Goal: Task Accomplishment & Management: Manage account settings

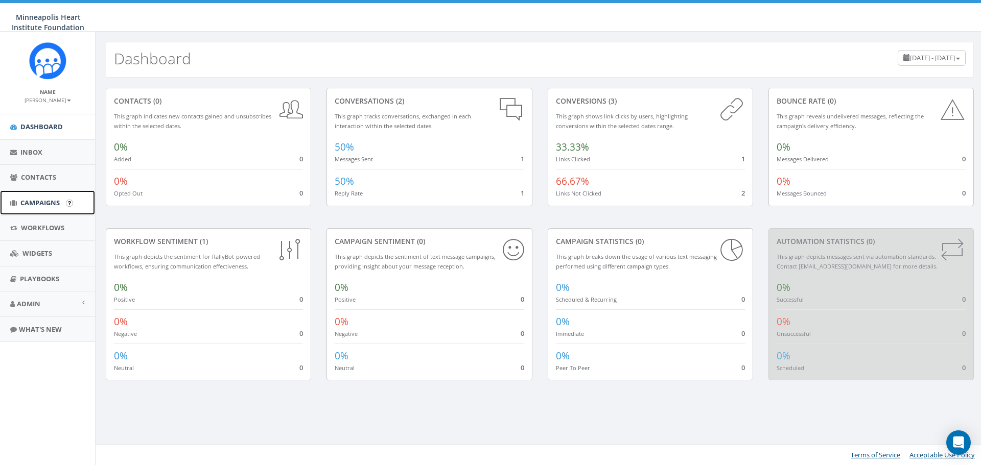
click at [39, 205] on span "Campaigns" at bounding box center [39, 202] width 39 height 9
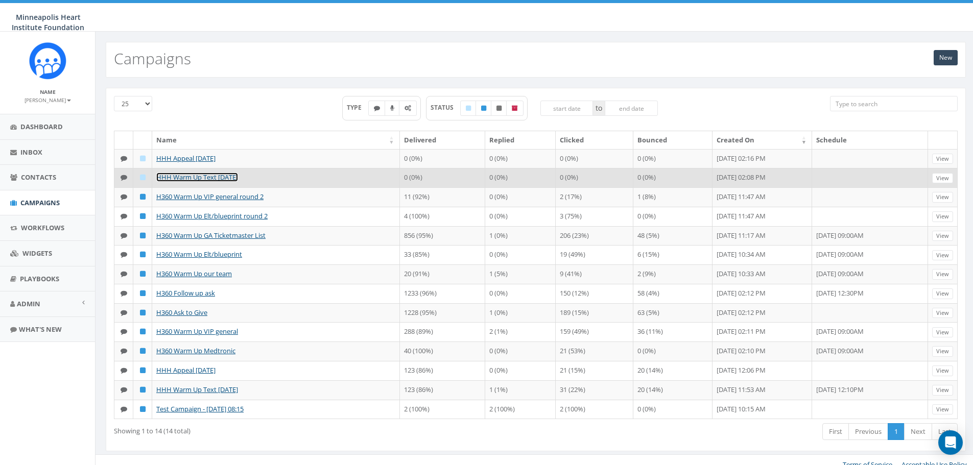
click at [181, 178] on link "HHH Warm Up Text [DATE]" at bounding box center [197, 177] width 82 height 9
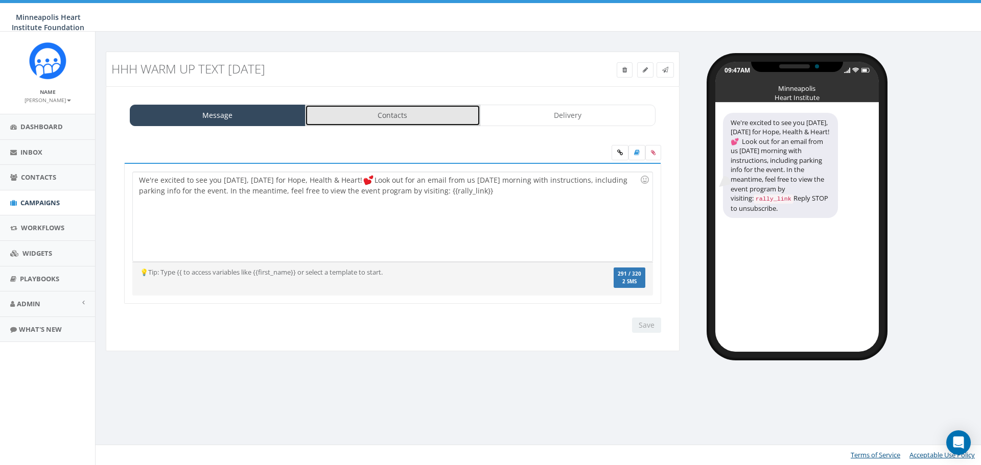
click at [345, 116] on link "Contacts" at bounding box center [393, 115] width 176 height 21
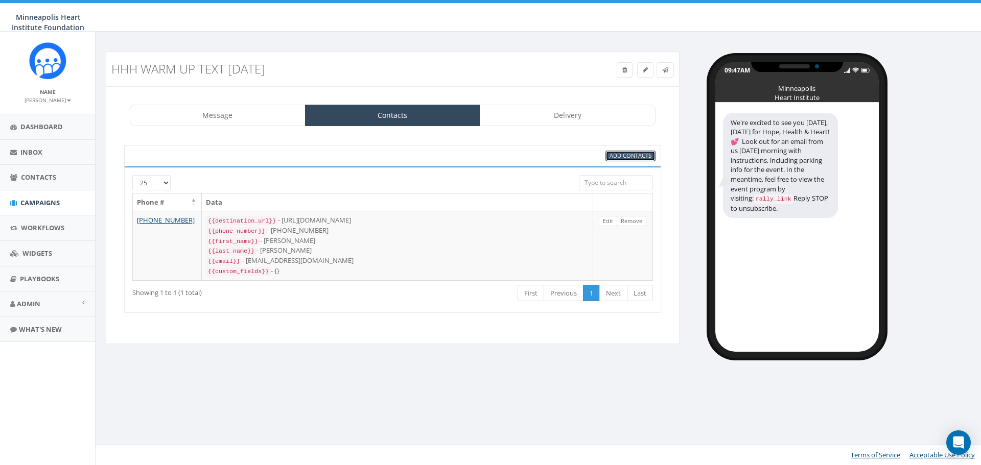
click at [629, 156] on span "Add Contacts" at bounding box center [631, 156] width 42 height 8
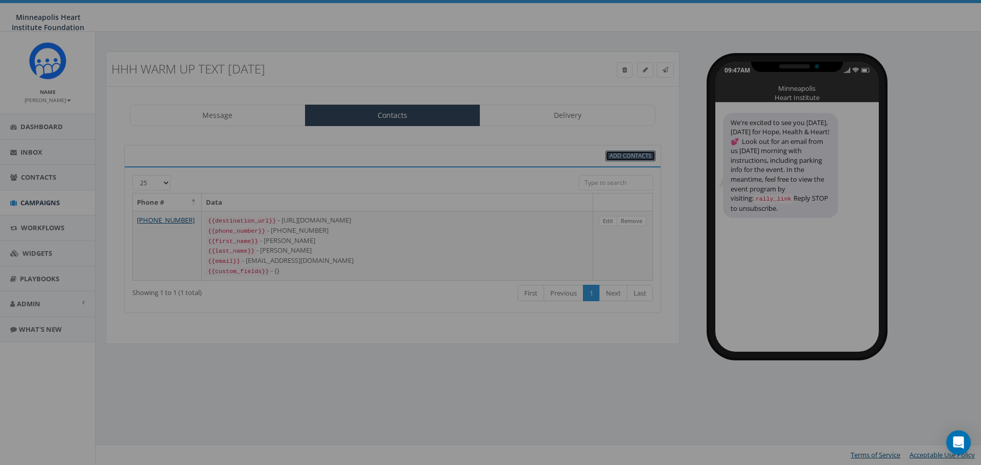
select select
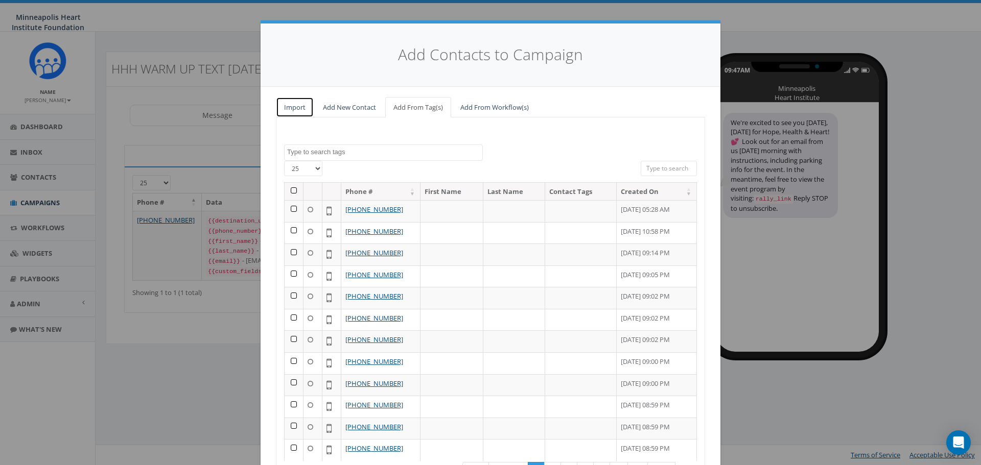
click at [287, 111] on link "Import" at bounding box center [295, 107] width 38 height 21
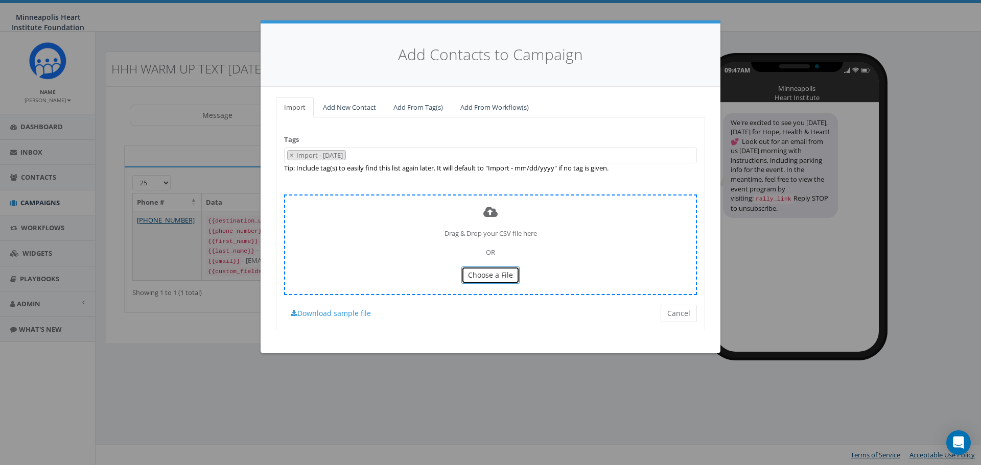
click at [480, 274] on span "Choose a File" at bounding box center [490, 275] width 45 height 10
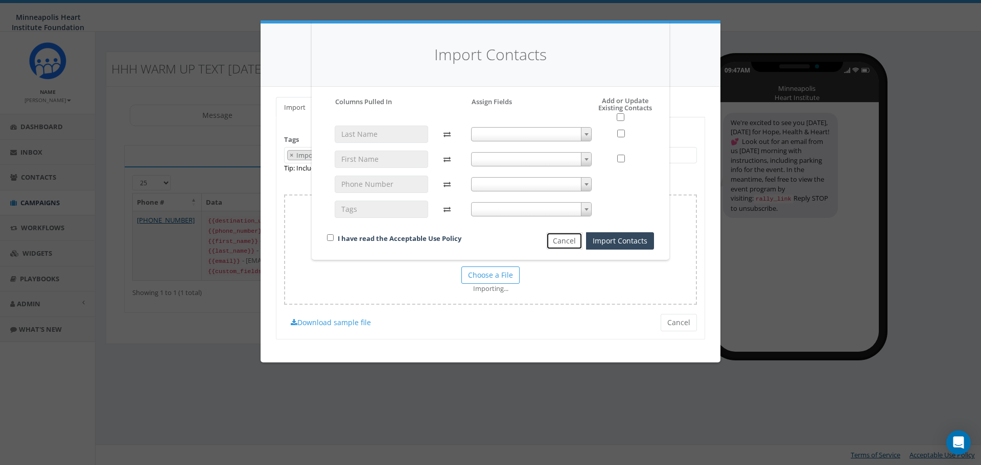
click at [565, 242] on button "Cancel" at bounding box center [564, 240] width 36 height 17
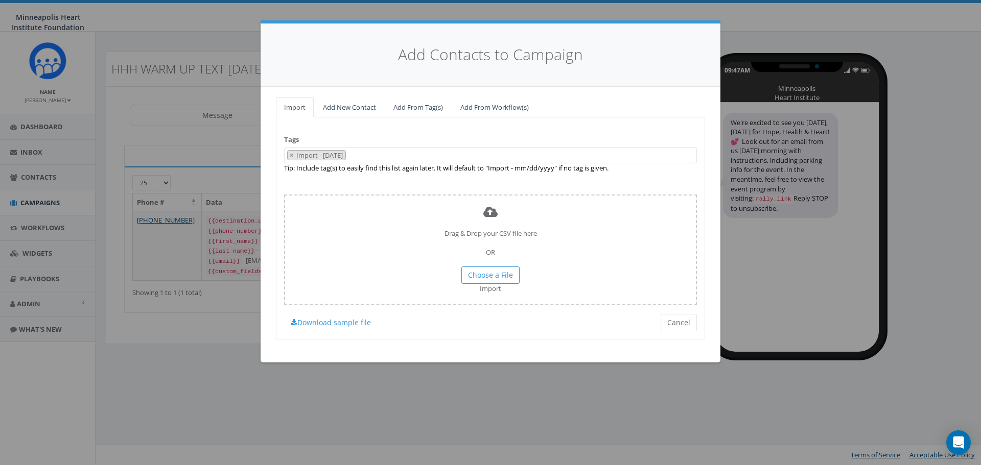
click at [399, 155] on span "× Import - 08/11/2025" at bounding box center [490, 155] width 413 height 17
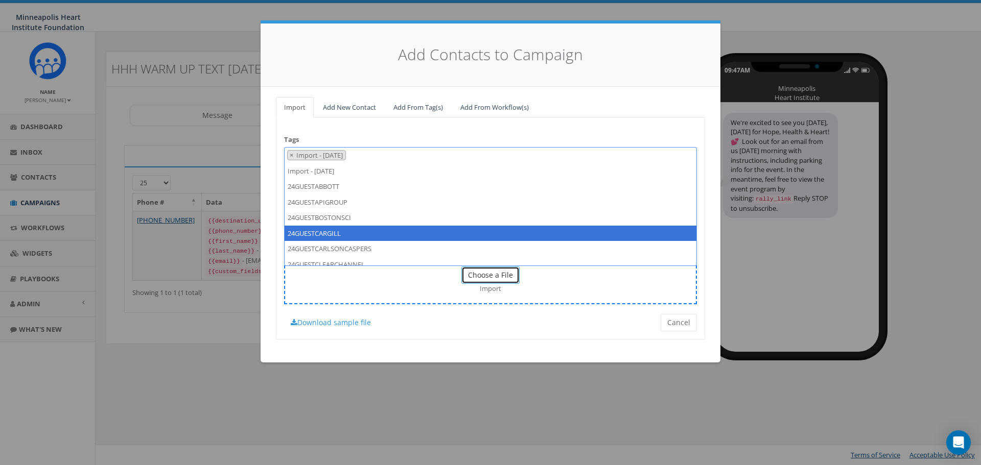
click at [504, 280] on button "Choose a File" at bounding box center [490, 275] width 58 height 17
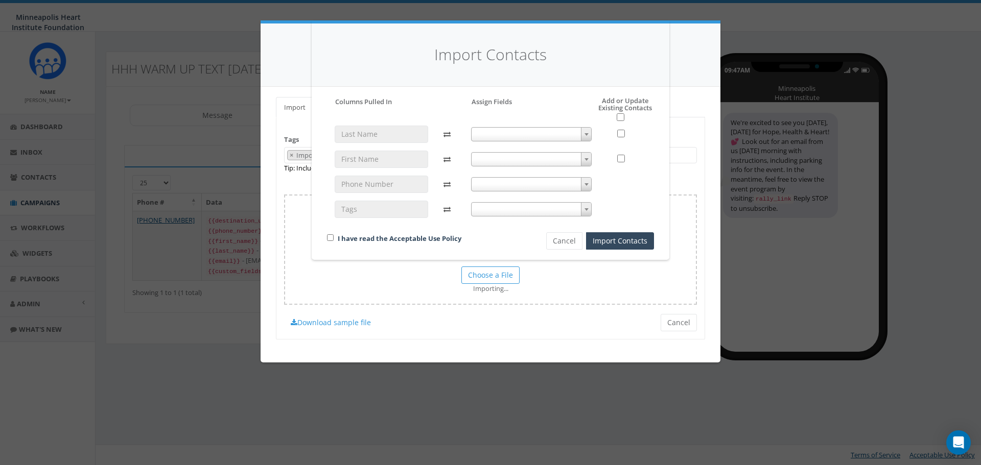
click at [515, 138] on span at bounding box center [531, 134] width 121 height 14
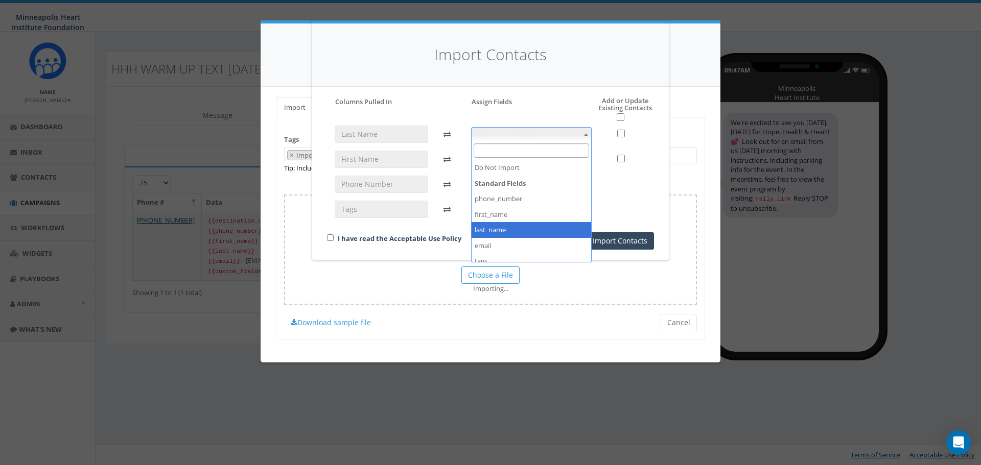
select select "last_name"
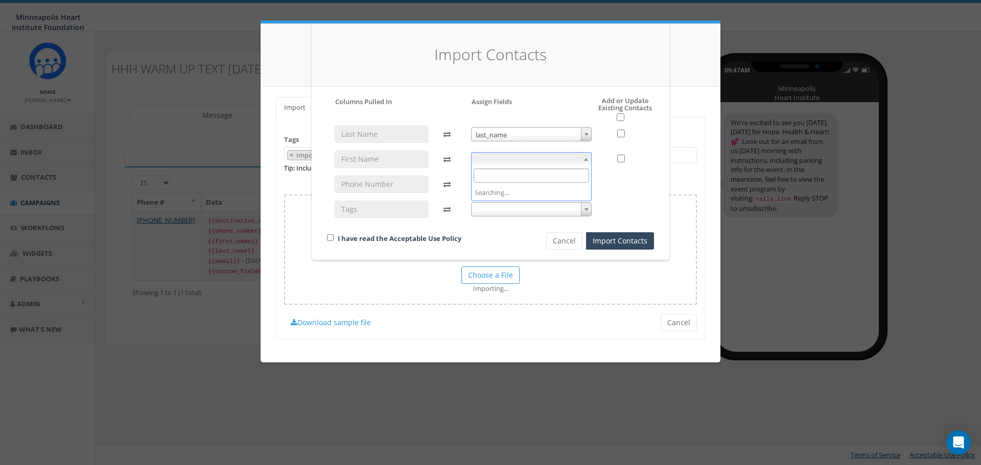
click at [509, 163] on span at bounding box center [531, 159] width 121 height 14
select select "first_name"
click at [560, 239] on button "Cancel" at bounding box center [564, 240] width 36 height 17
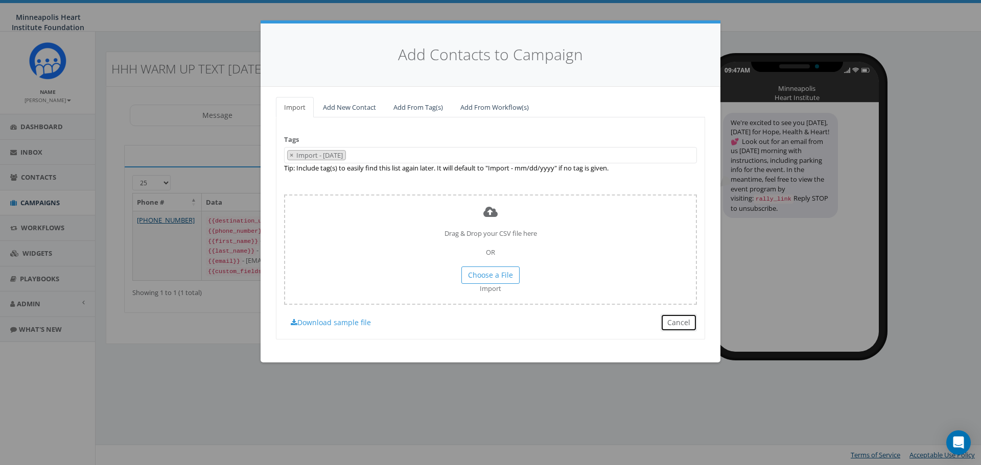
click at [680, 323] on button "Cancel" at bounding box center [679, 322] width 36 height 17
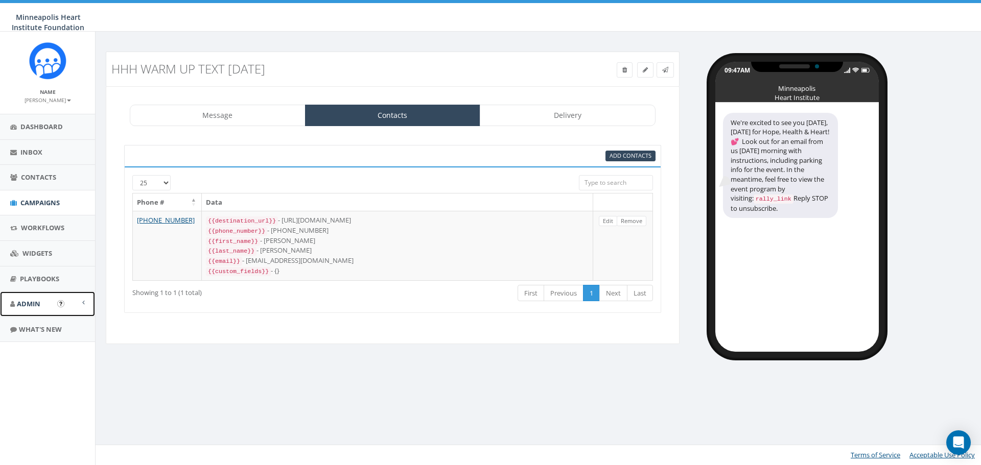
click at [39, 304] on span "Admin" at bounding box center [29, 303] width 24 height 9
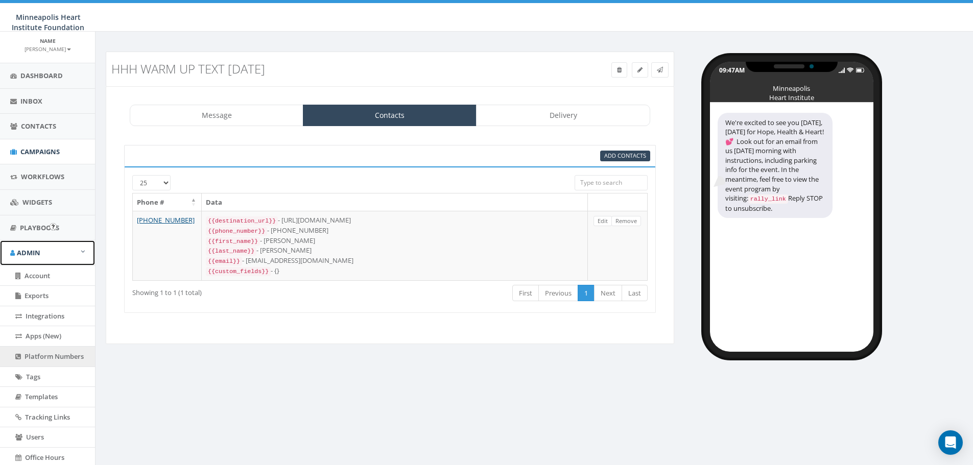
scroll to position [108, 0]
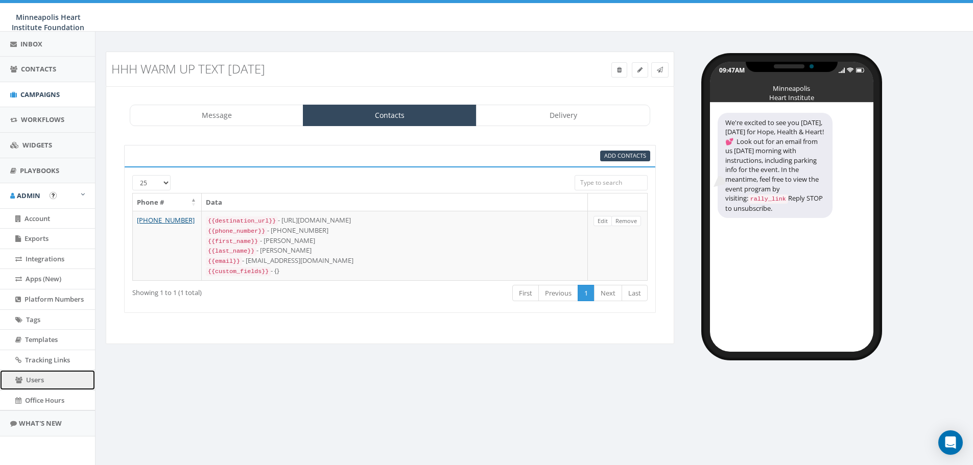
click at [50, 381] on link "Users" at bounding box center [47, 380] width 95 height 20
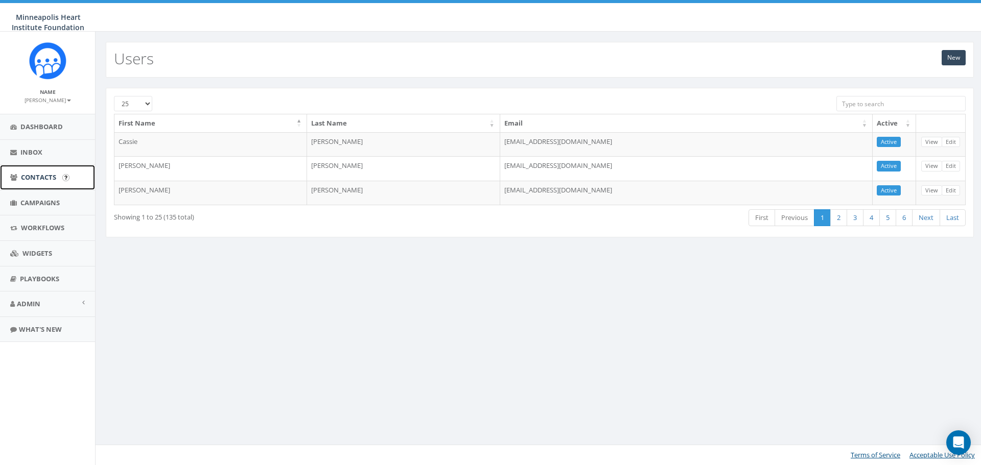
click at [42, 176] on span "Contacts" at bounding box center [38, 177] width 35 height 9
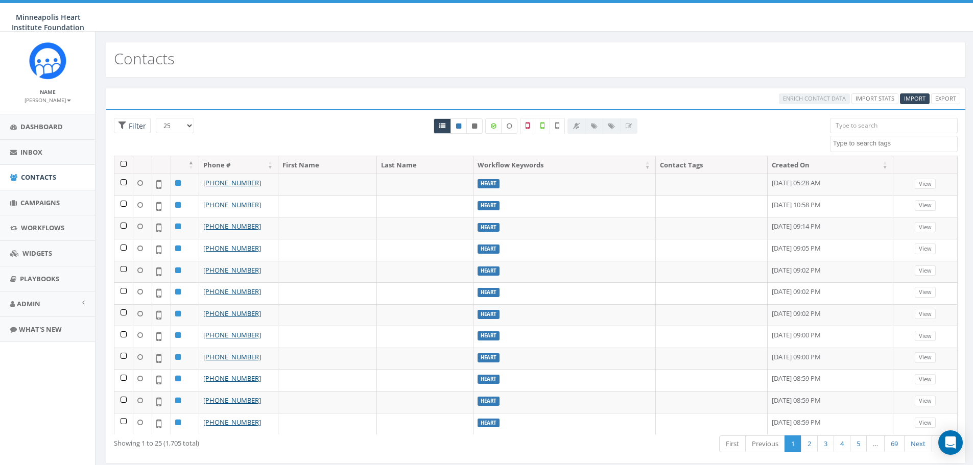
select select
click at [912, 102] on span "Import" at bounding box center [914, 99] width 21 height 8
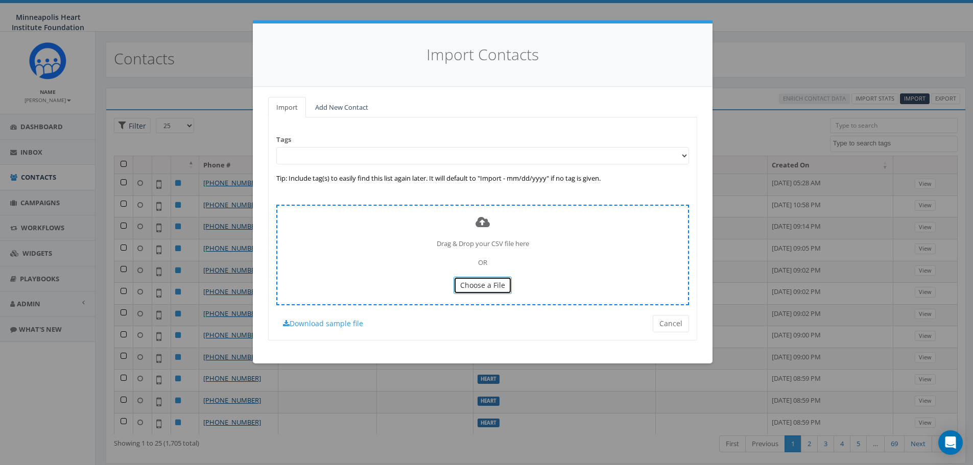
click at [501, 287] on span "Choose a File" at bounding box center [482, 285] width 45 height 10
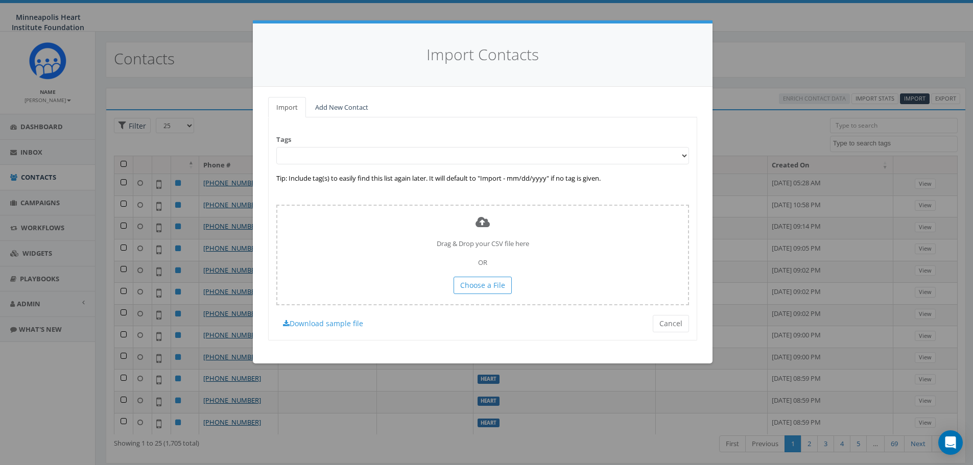
click at [344, 153] on select at bounding box center [482, 155] width 413 height 17
click at [364, 123] on div "Tags Tip: Include tag(s) to easily find this list again later. It will default …" at bounding box center [482, 229] width 429 height 223
click at [669, 327] on button "Cancel" at bounding box center [671, 323] width 36 height 17
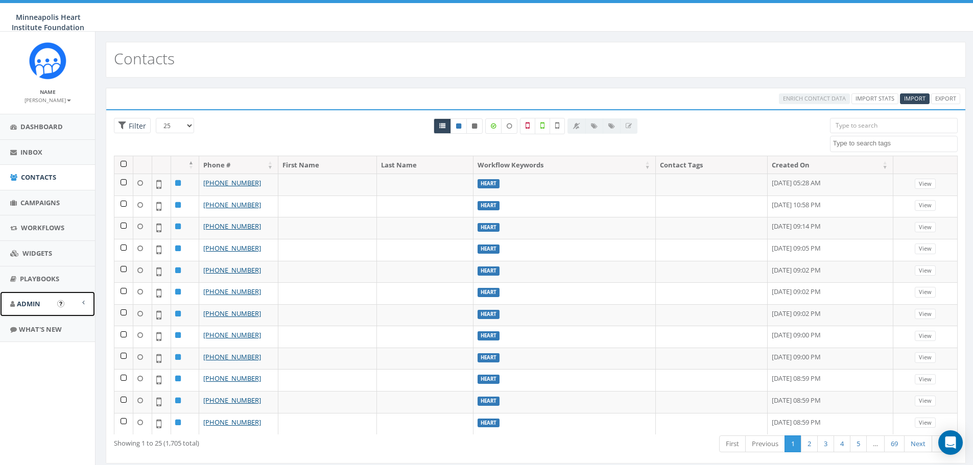
click at [27, 308] on span "Admin" at bounding box center [29, 303] width 24 height 9
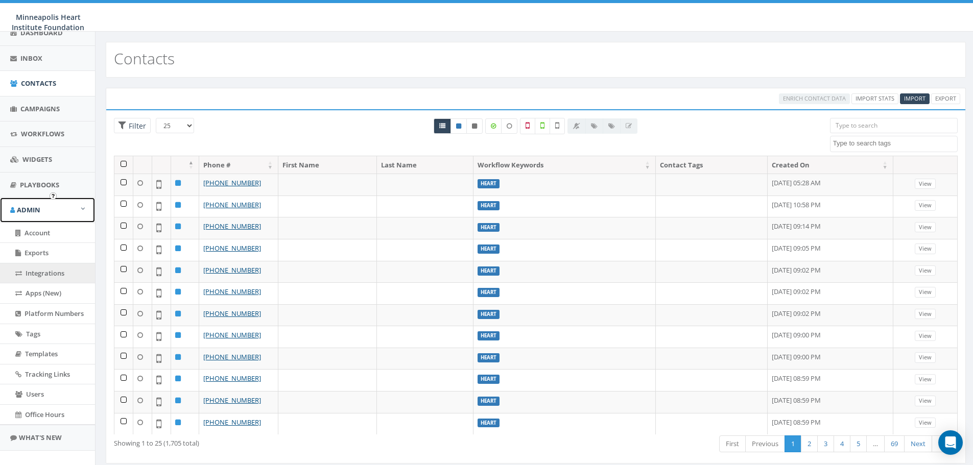
scroll to position [108, 0]
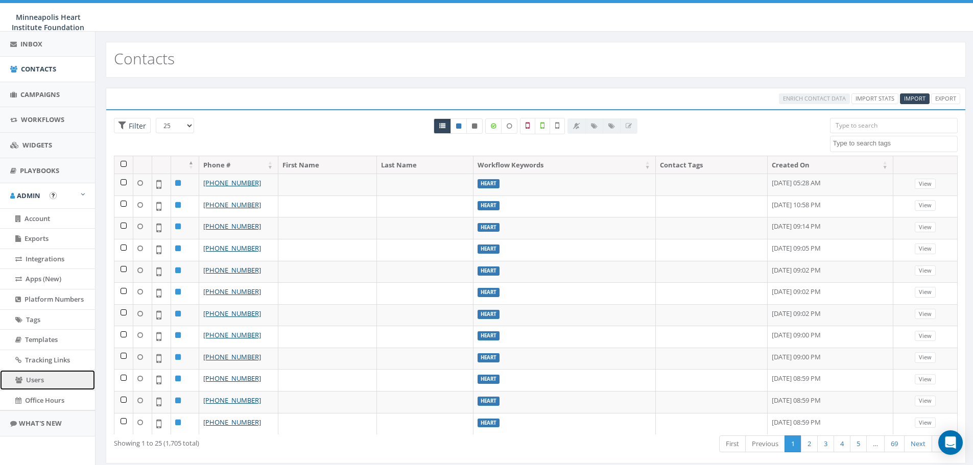
click at [49, 379] on link "Users" at bounding box center [47, 380] width 95 height 20
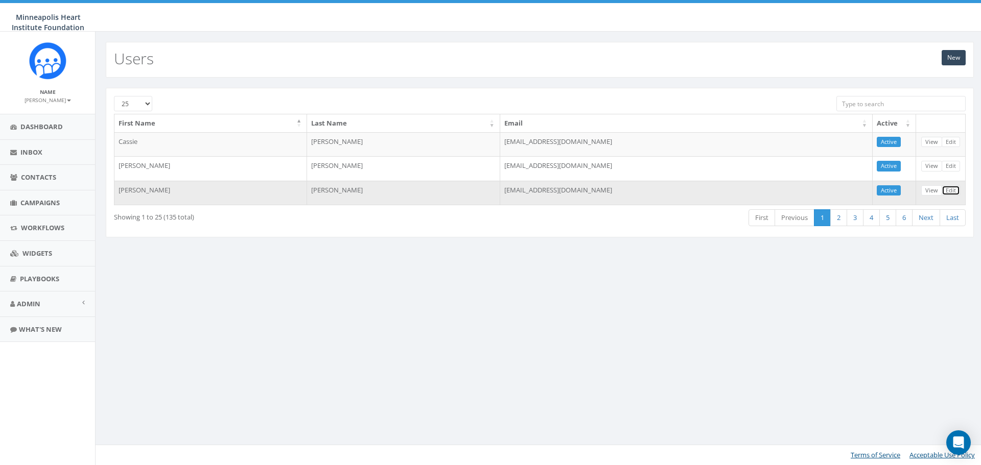
click at [952, 192] on link "Edit" at bounding box center [951, 190] width 18 height 11
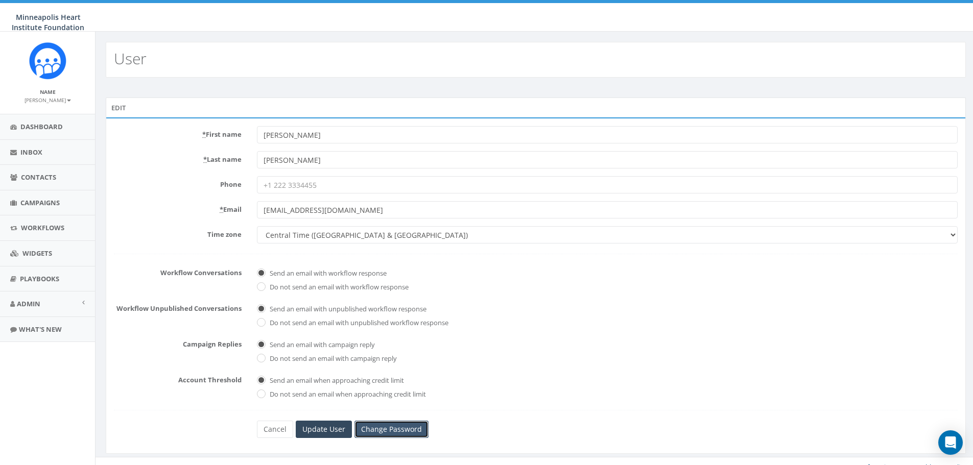
click at [407, 431] on link "Change Password" at bounding box center [392, 429] width 74 height 17
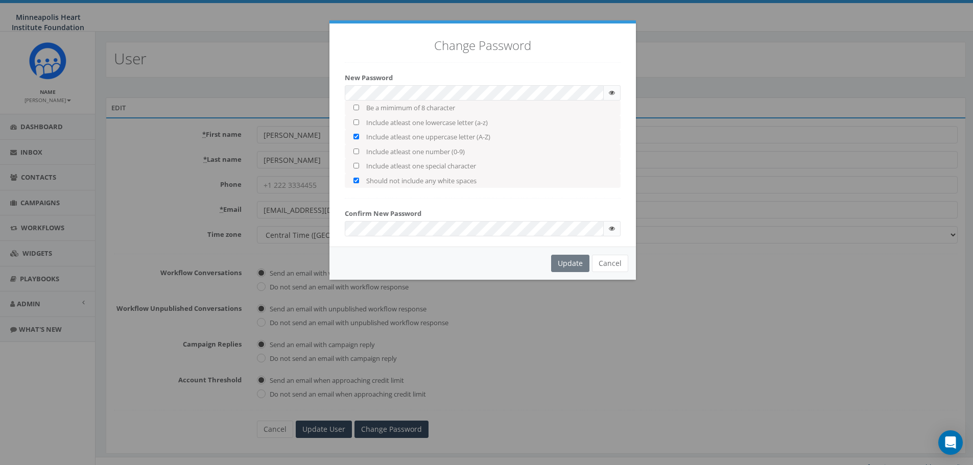
checkbox input "true"
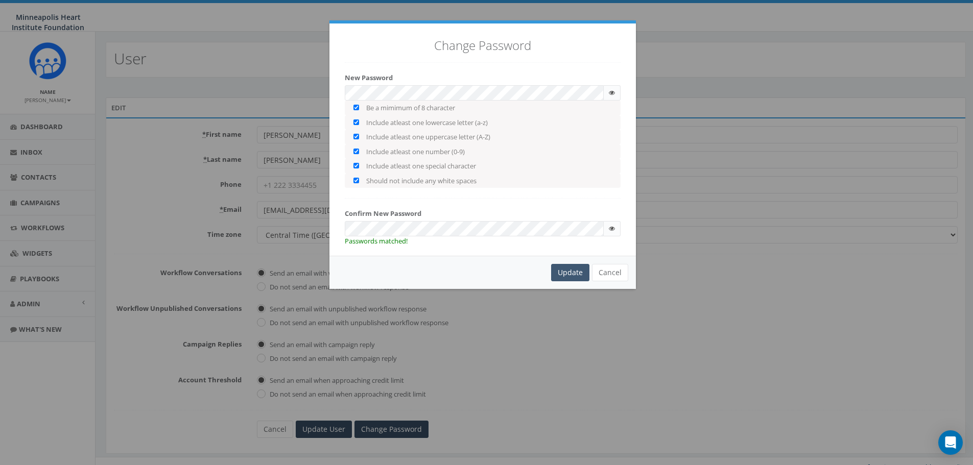
click at [580, 270] on div "Update" at bounding box center [570, 272] width 38 height 17
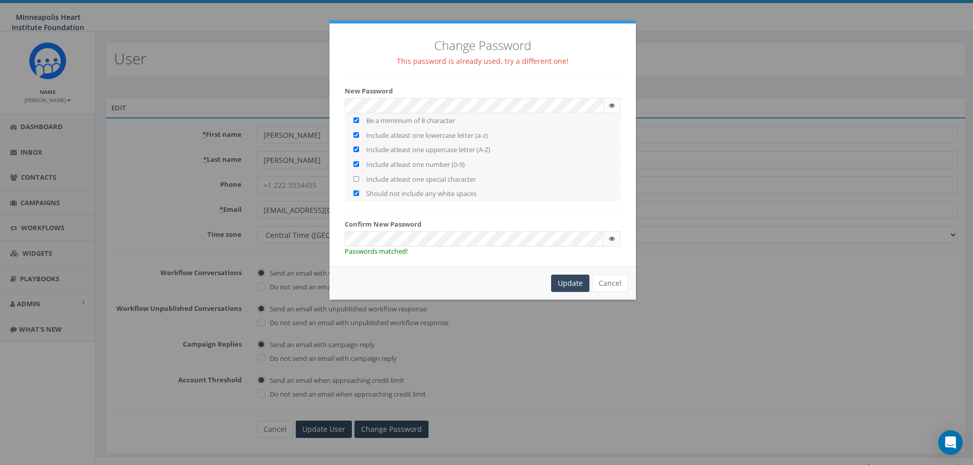
checkbox input "false"
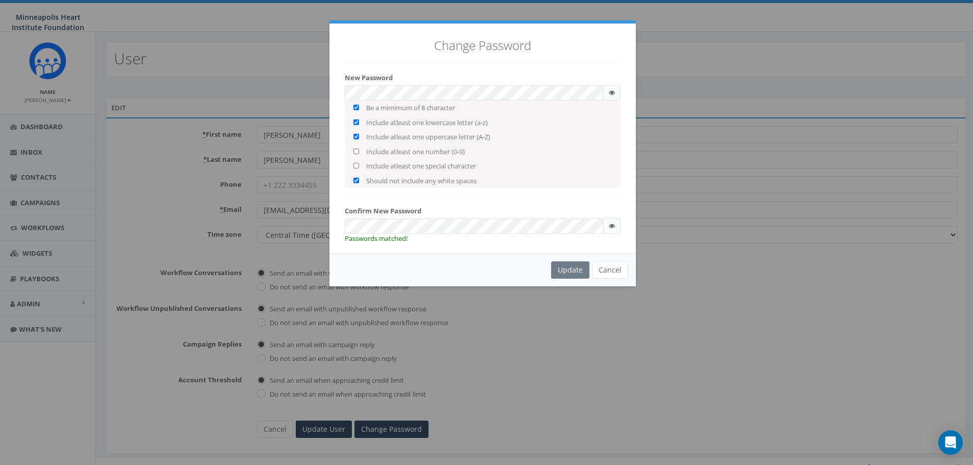
checkbox input "false"
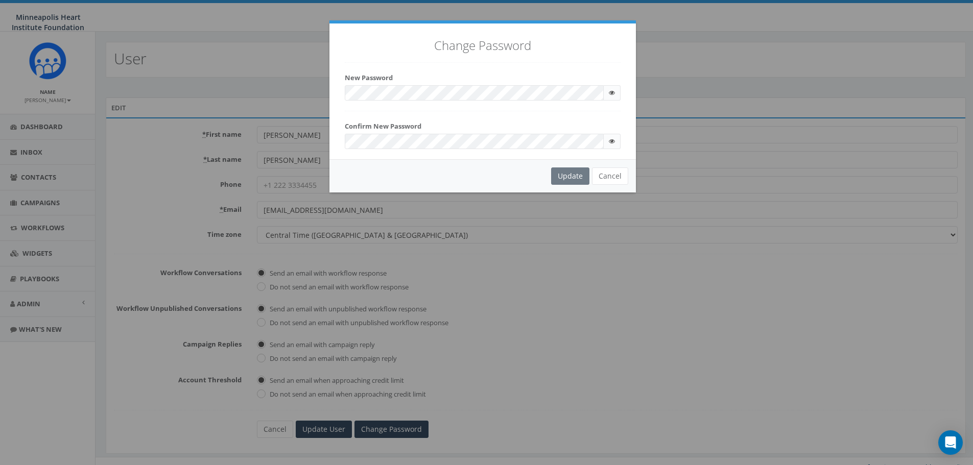
click at [285, 140] on div "Change Password New Password Be a mimimum of 8 character Include atleast one lo…" at bounding box center [486, 232] width 973 height 465
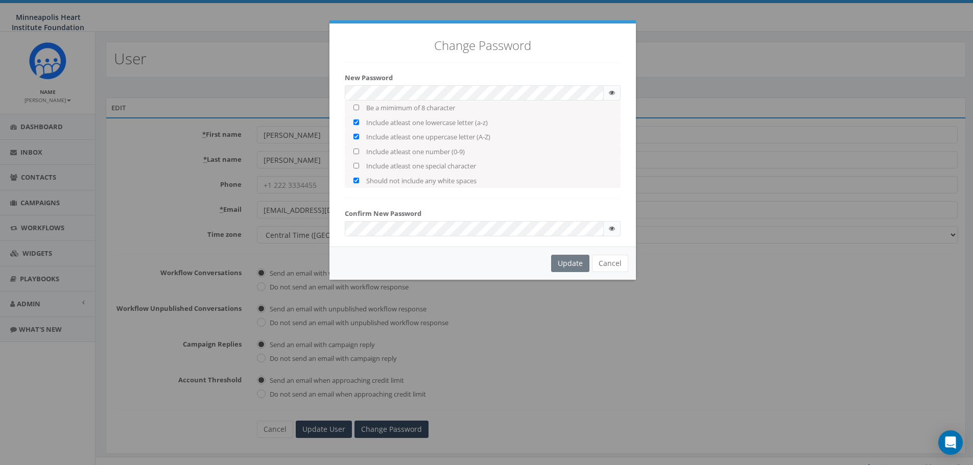
checkbox input "true"
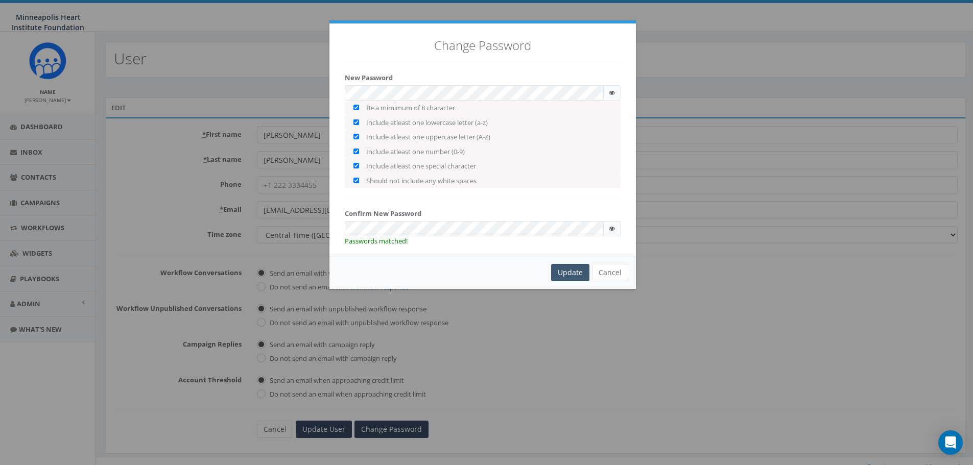
click at [562, 272] on div "Update" at bounding box center [570, 272] width 38 height 17
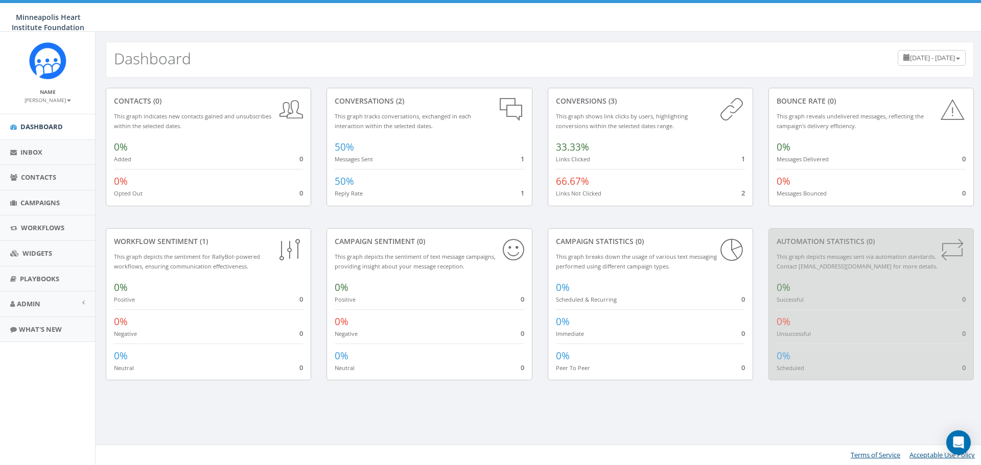
click at [48, 101] on small "[PERSON_NAME]" at bounding box center [48, 100] width 46 height 7
click at [41, 130] on link "Sign Out" at bounding box center [51, 128] width 81 height 13
